Goal: Find specific page/section: Find specific page/section

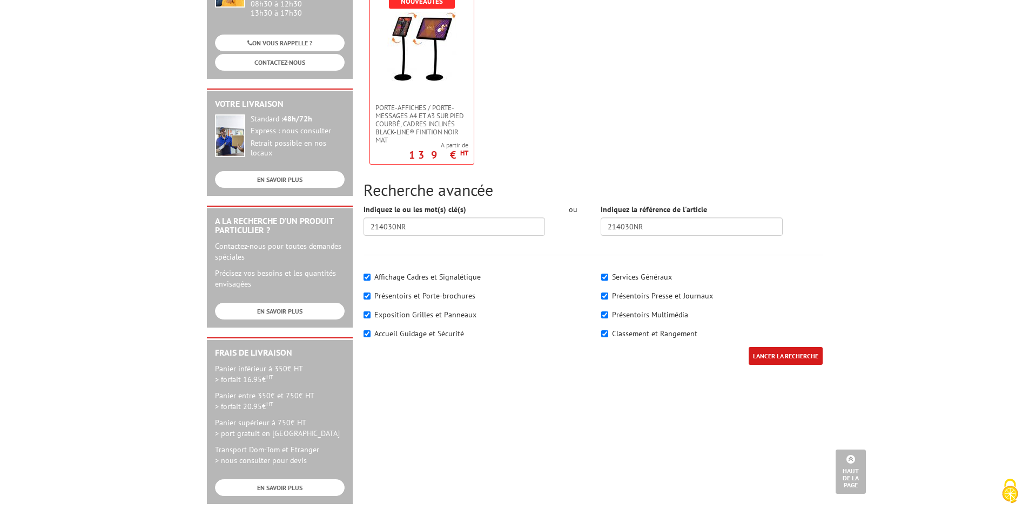
scroll to position [108, 0]
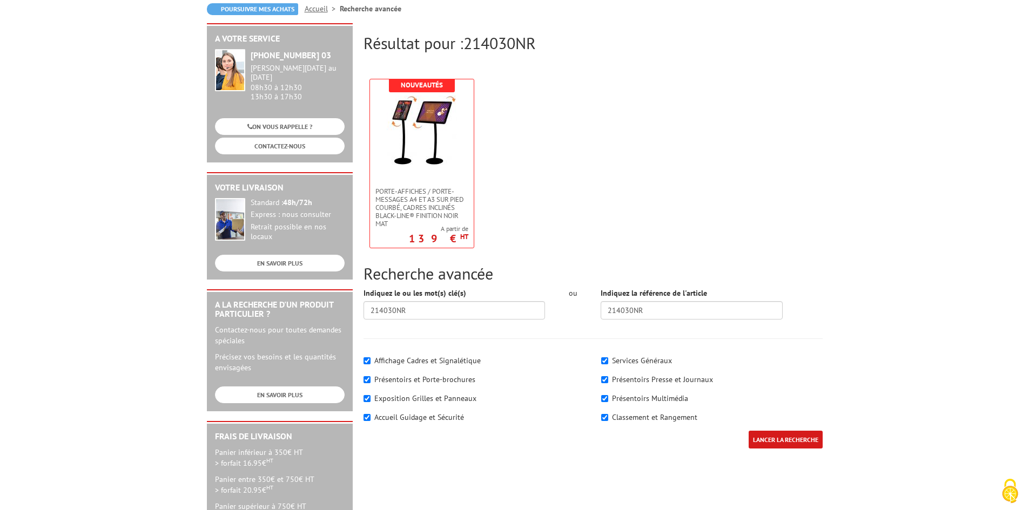
click at [779, 444] on input "LANCER LA RECHERCHE" at bounding box center [785, 440] width 74 height 18
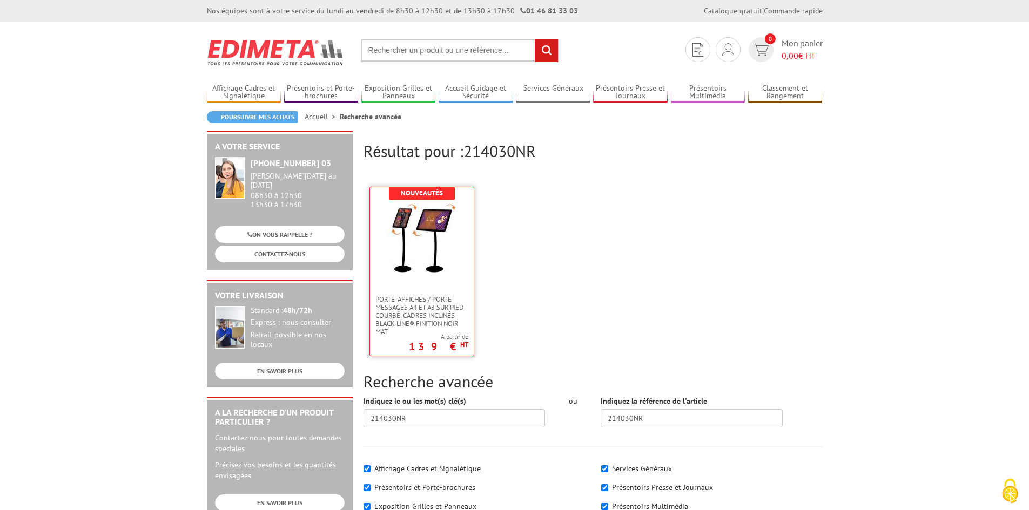
click at [411, 266] on img at bounding box center [422, 239] width 70 height 70
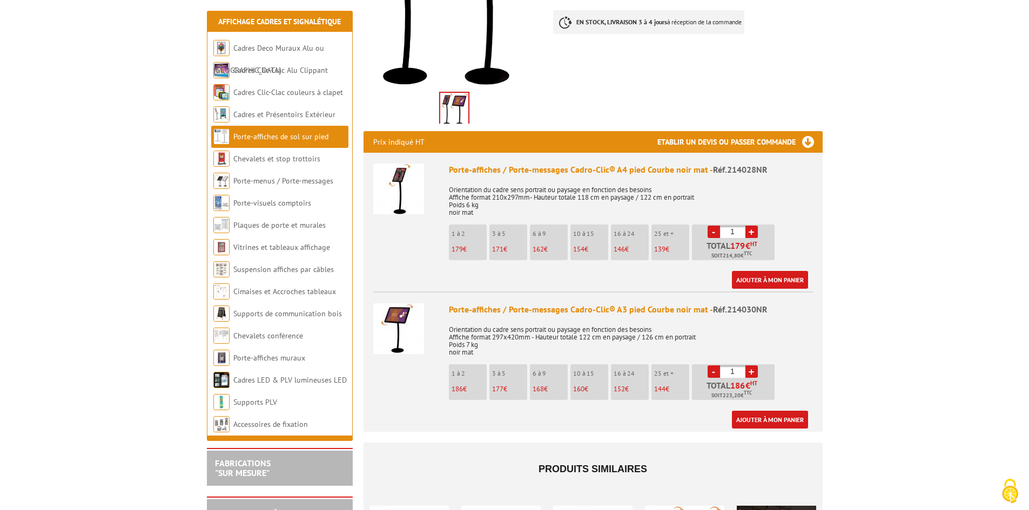
scroll to position [324, 0]
